Goal: Complete application form: Complete application form

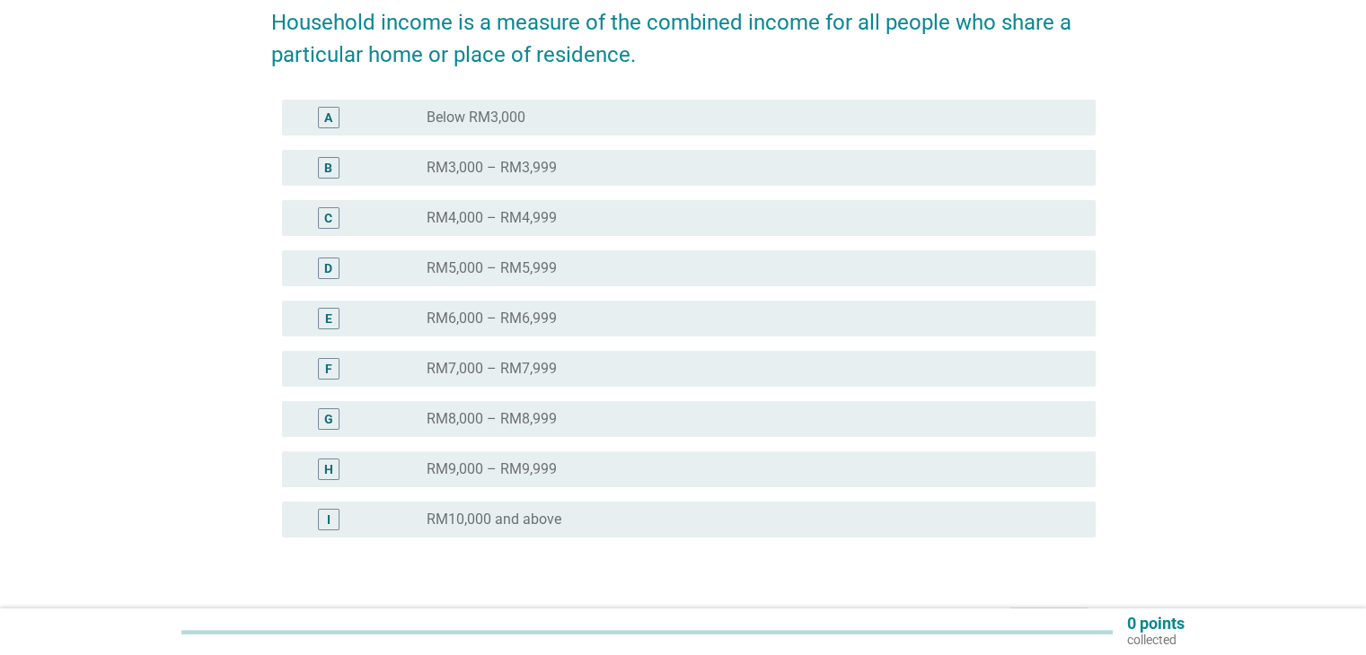
scroll to position [359, 0]
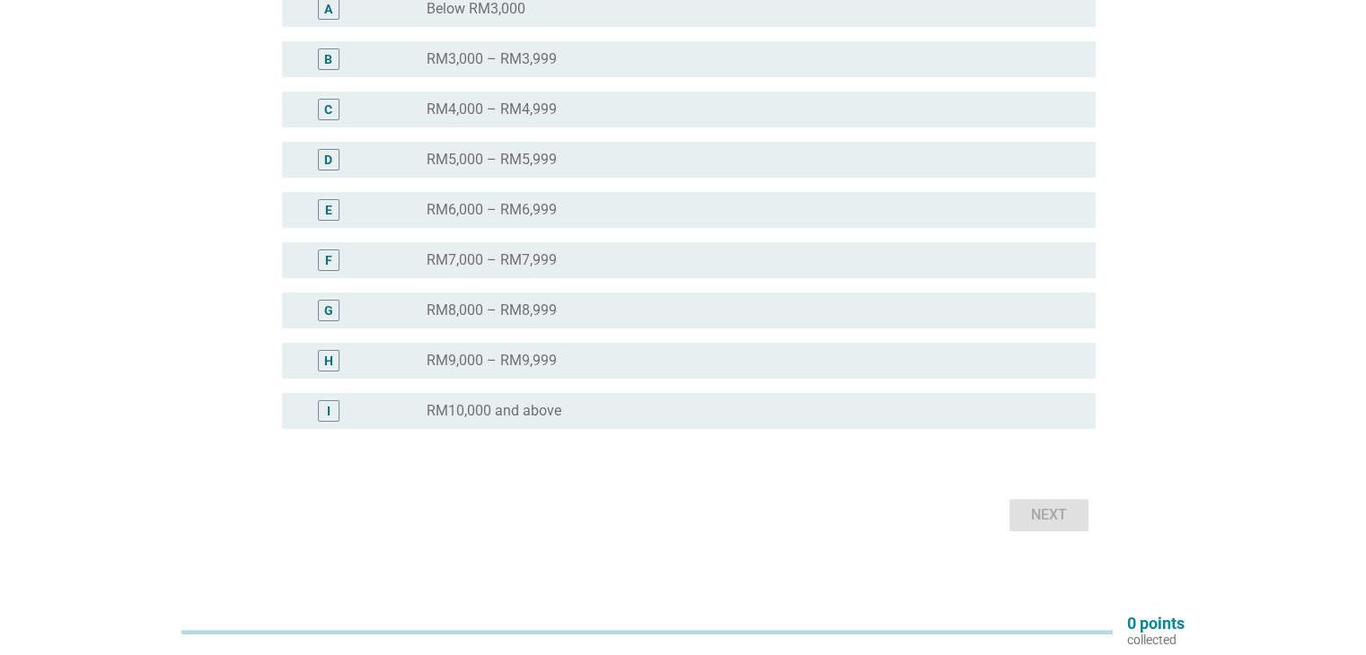
drag, startPoint x: 583, startPoint y: 442, endPoint x: 585, endPoint y: 432, distance: 10.2
click at [583, 442] on div "A radio_button_unchecked Below RM3,000 B radio_button_unchecked RM3,000 – RM3,9…" at bounding box center [683, 221] width 824 height 474
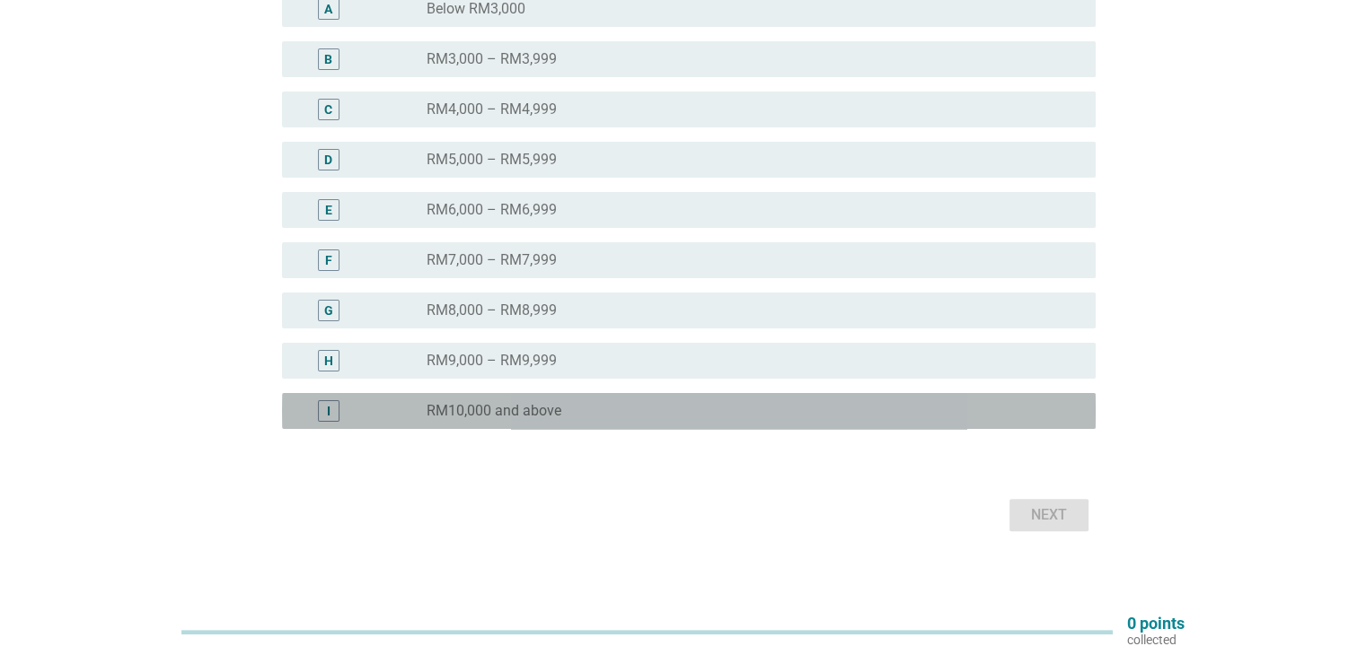
click at [593, 418] on div "radio_button_unchecked RM10,000 and above" at bounding box center [746, 411] width 639 height 18
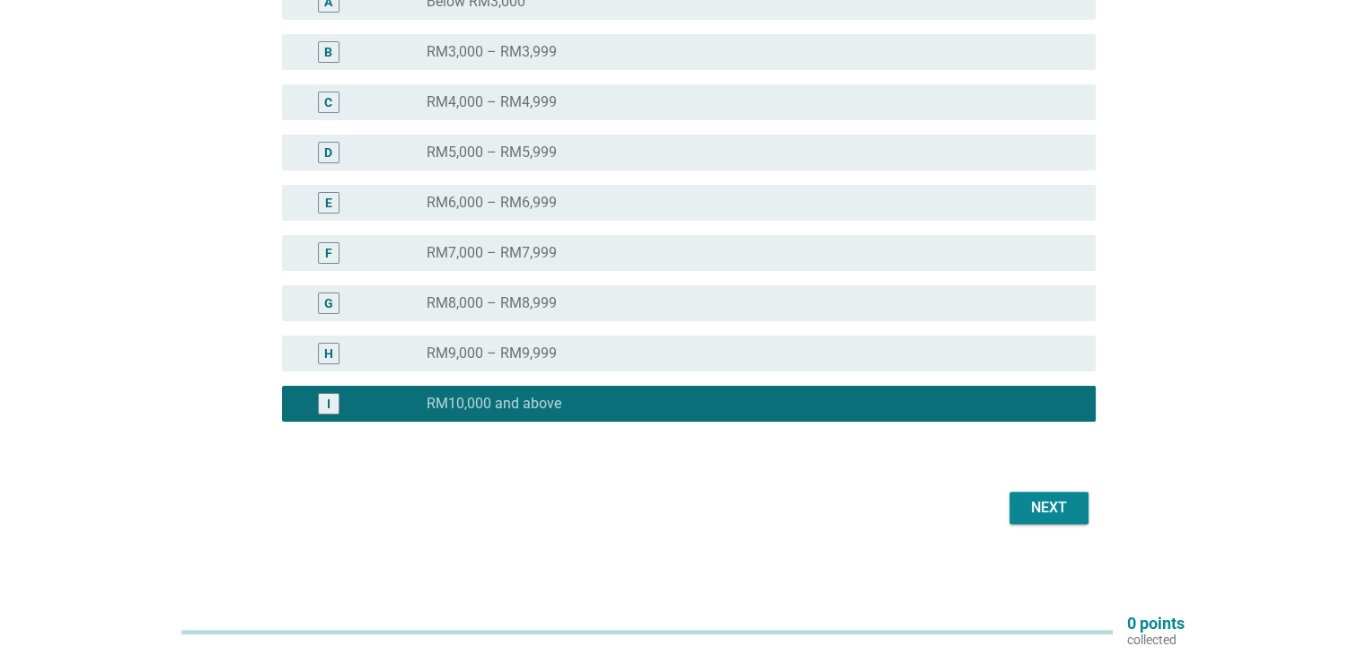
scroll to position [368, 0]
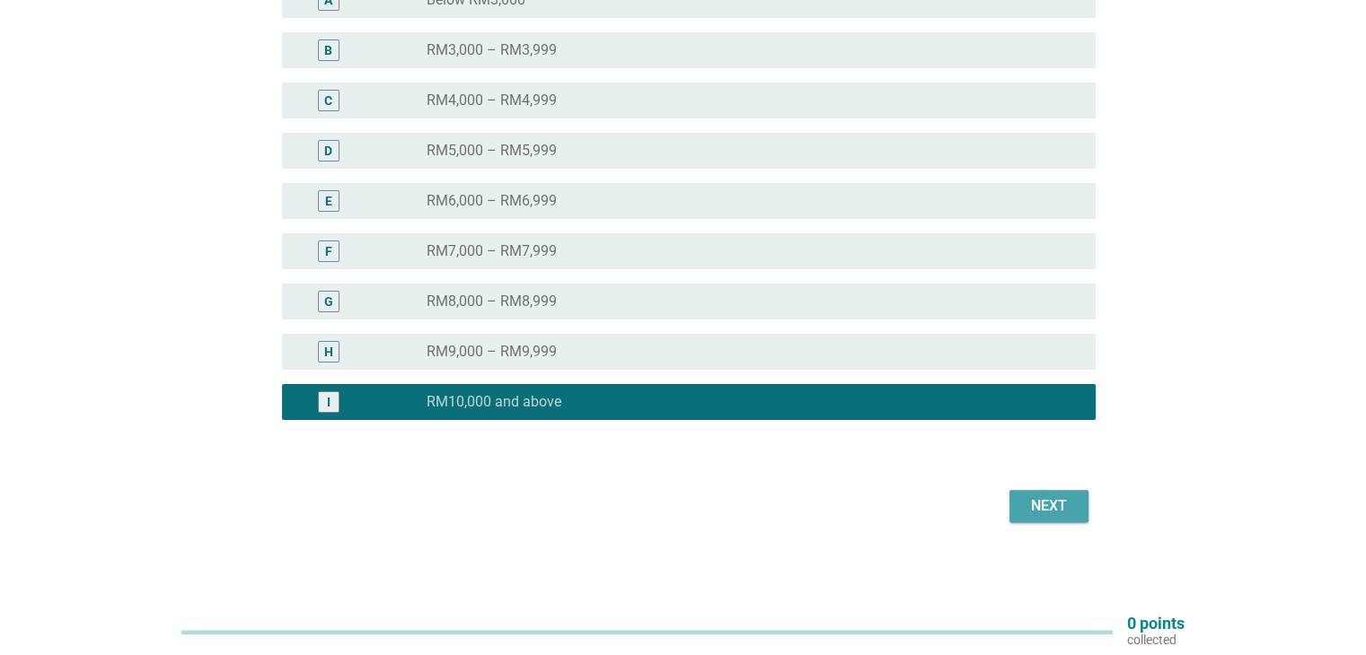
click at [1042, 513] on div "Next" at bounding box center [1049, 507] width 50 height 22
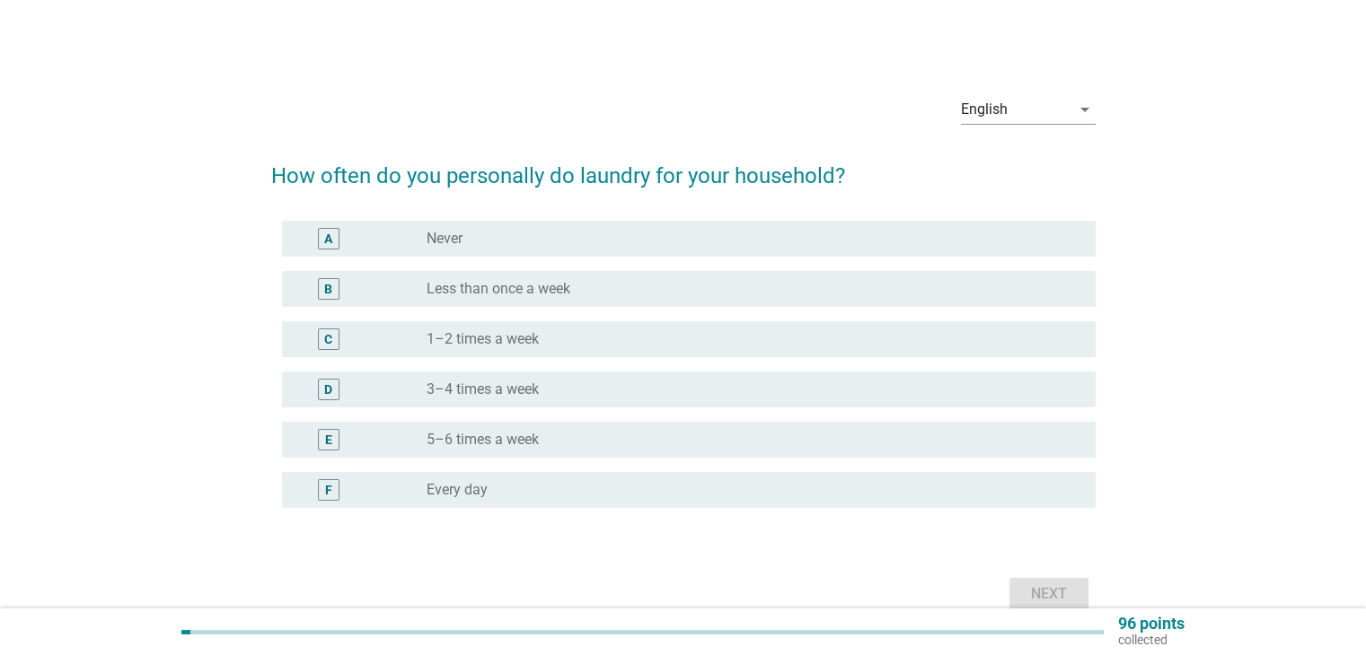
click at [615, 334] on div "radio_button_unchecked 1–2 times a week" at bounding box center [746, 339] width 639 height 18
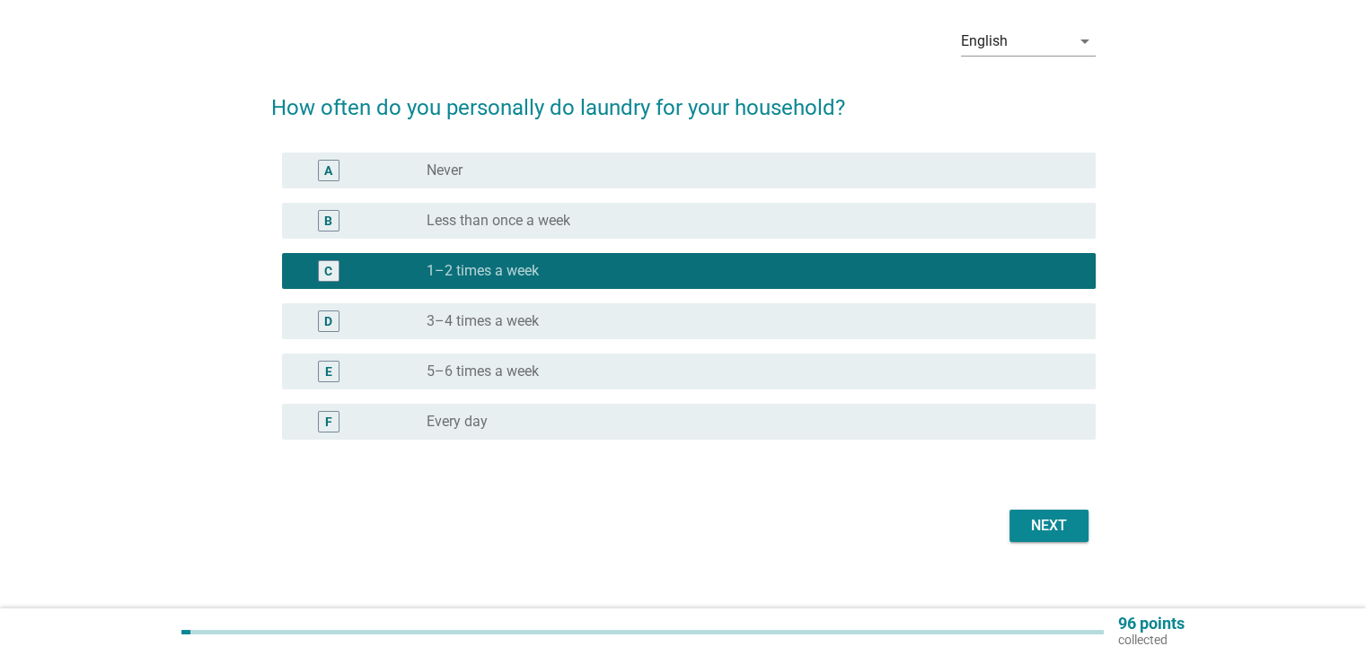
scroll to position [88, 0]
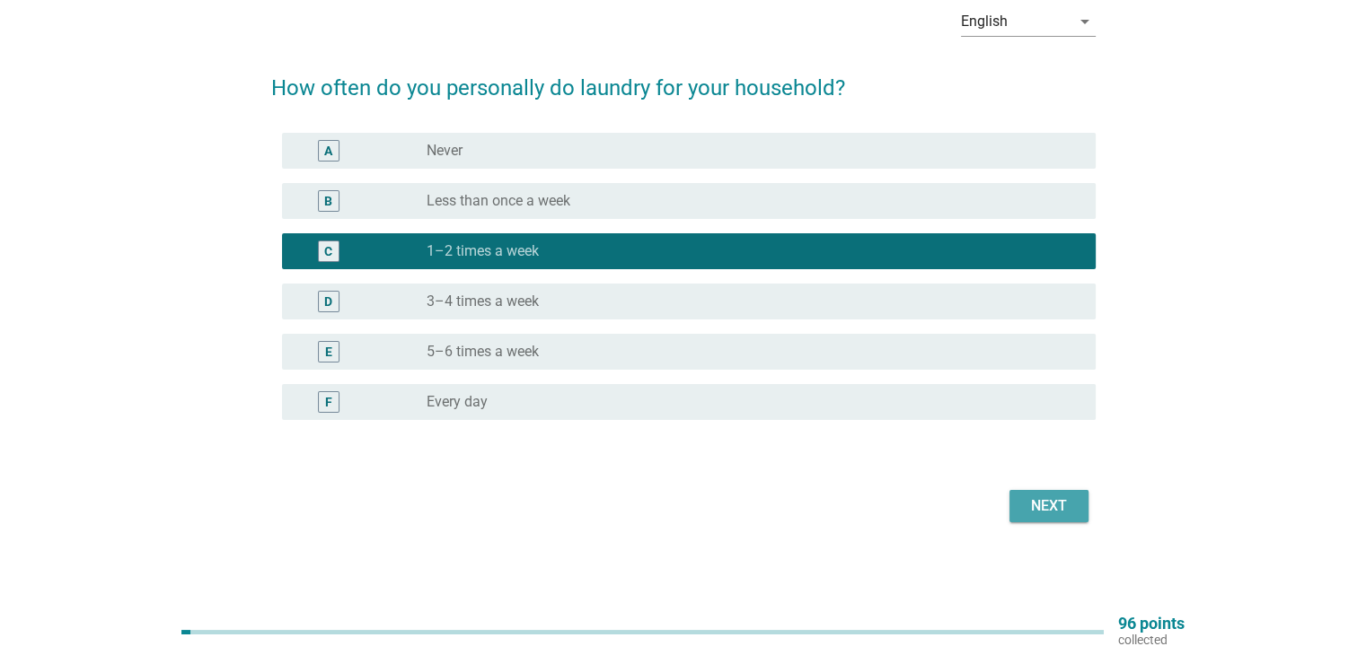
click at [1071, 509] on div "Next" at bounding box center [1049, 507] width 50 height 22
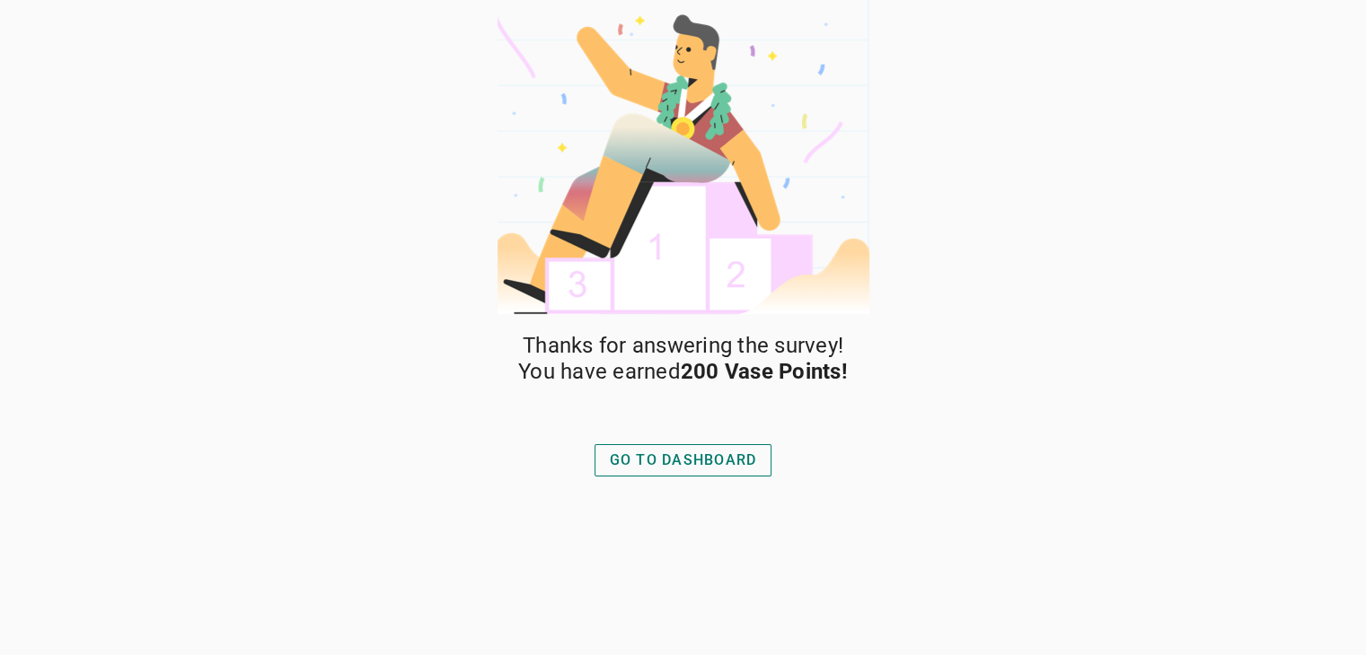
click at [693, 453] on div "GO TO DASHBOARD" at bounding box center [683, 461] width 147 height 22
